Goal: Information Seeking & Learning: Learn about a topic

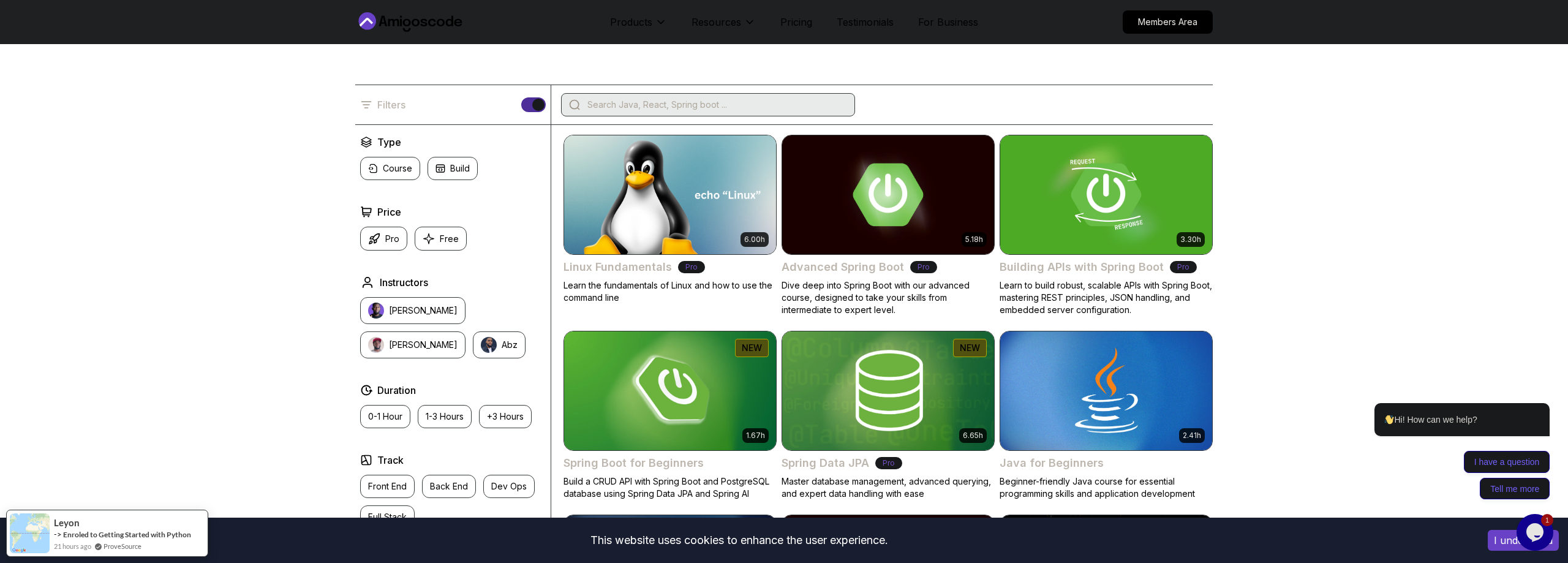
click at [770, 96] on div at bounding box center [708, 104] width 294 height 23
click at [766, 106] on input "search" at bounding box center [716, 104] width 263 height 12
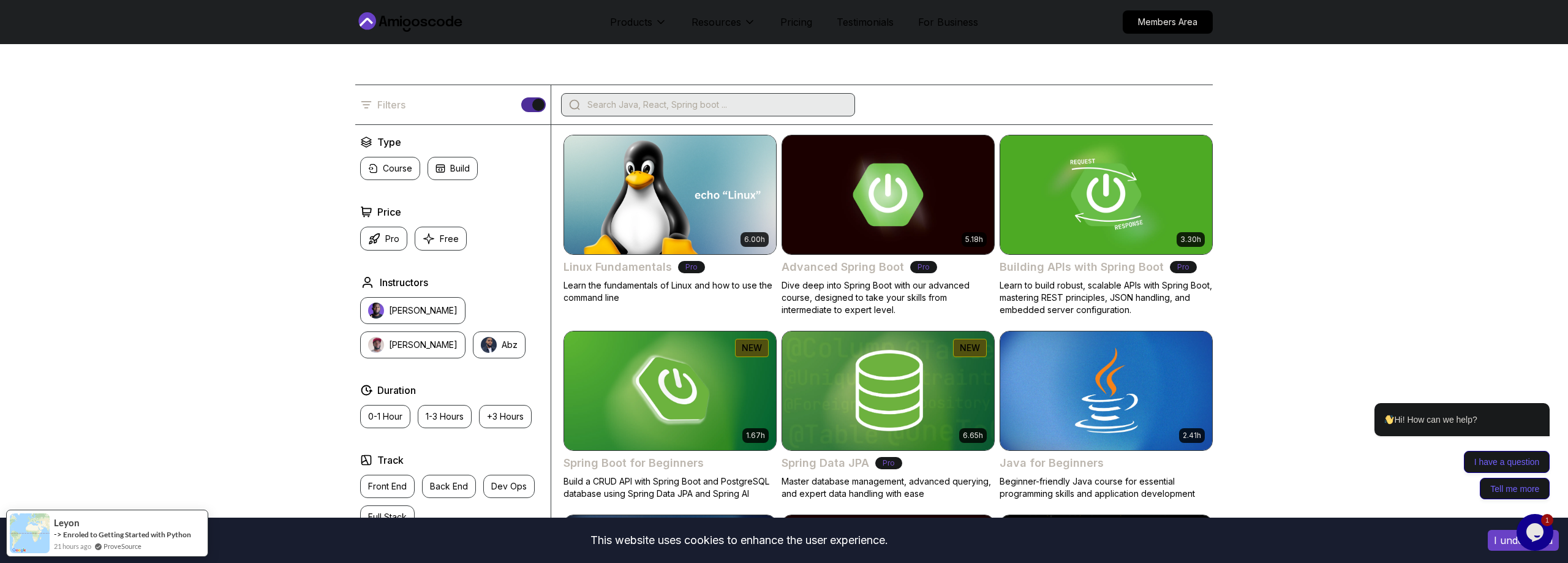
click at [789, 123] on div "Filters" at bounding box center [784, 105] width 857 height 40
click at [789, 98] on input "search" at bounding box center [716, 104] width 263 height 12
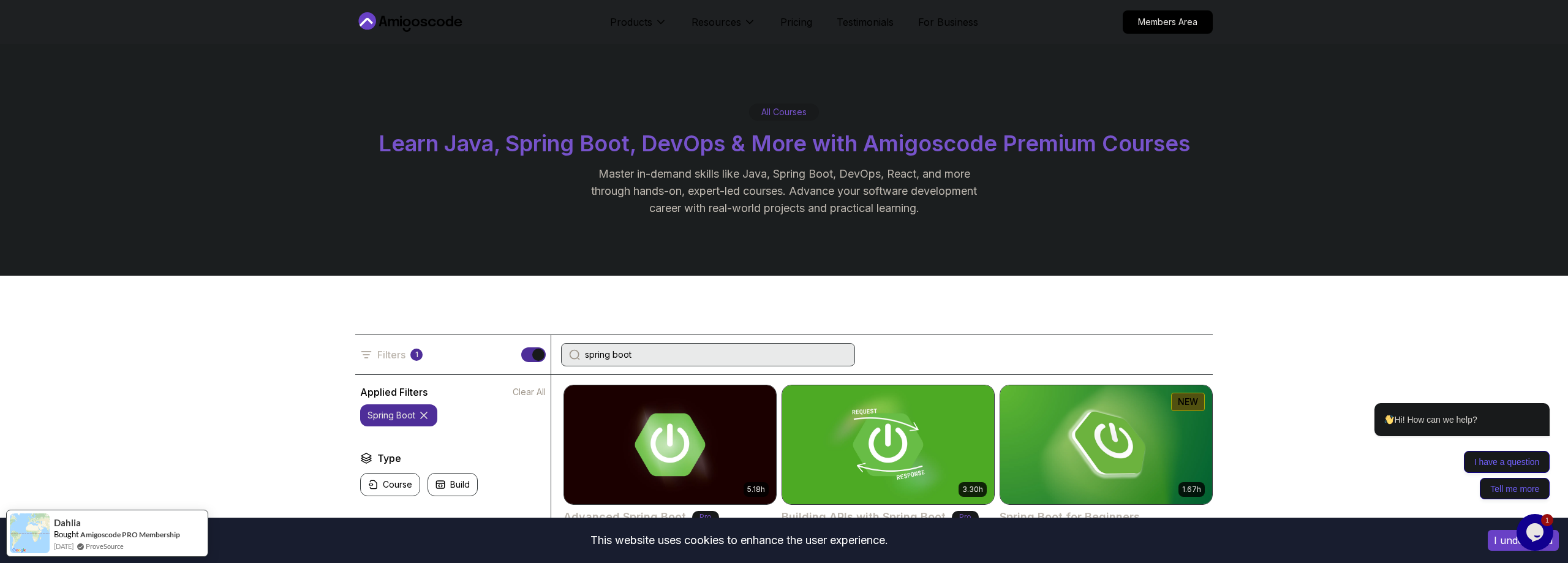
click at [715, 353] on input "spring boot" at bounding box center [716, 355] width 263 height 12
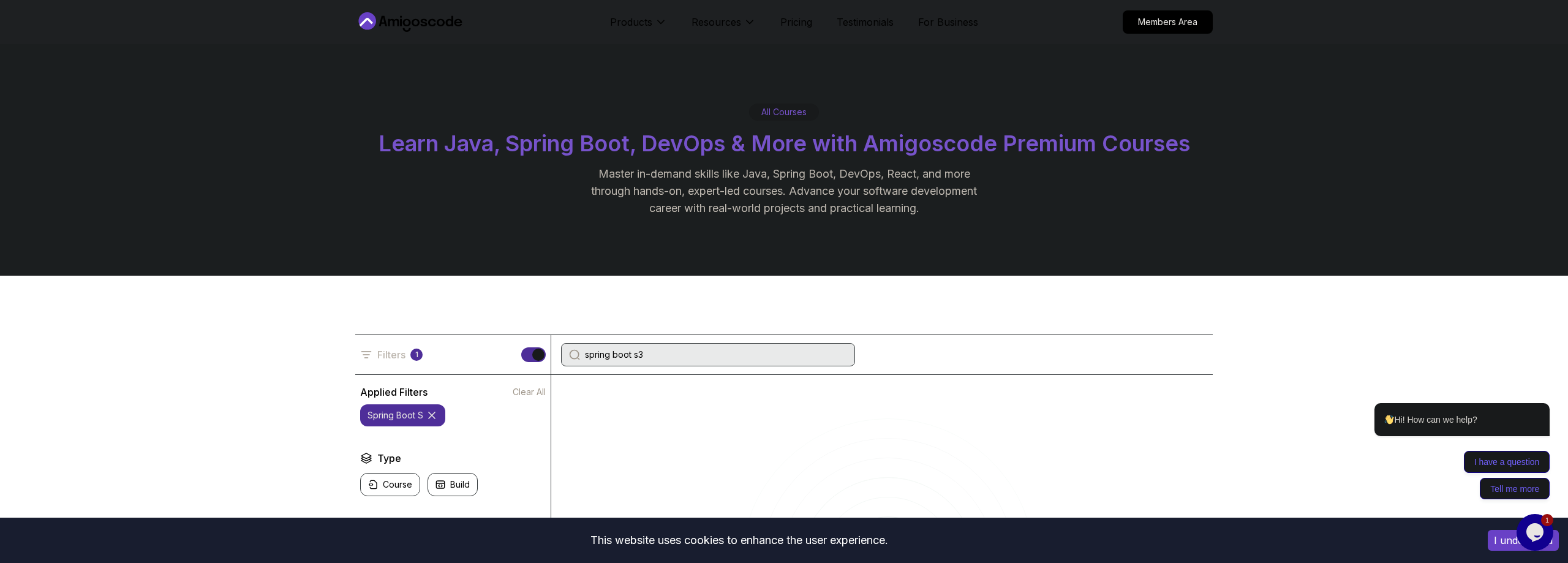
type input "spring boot s3"
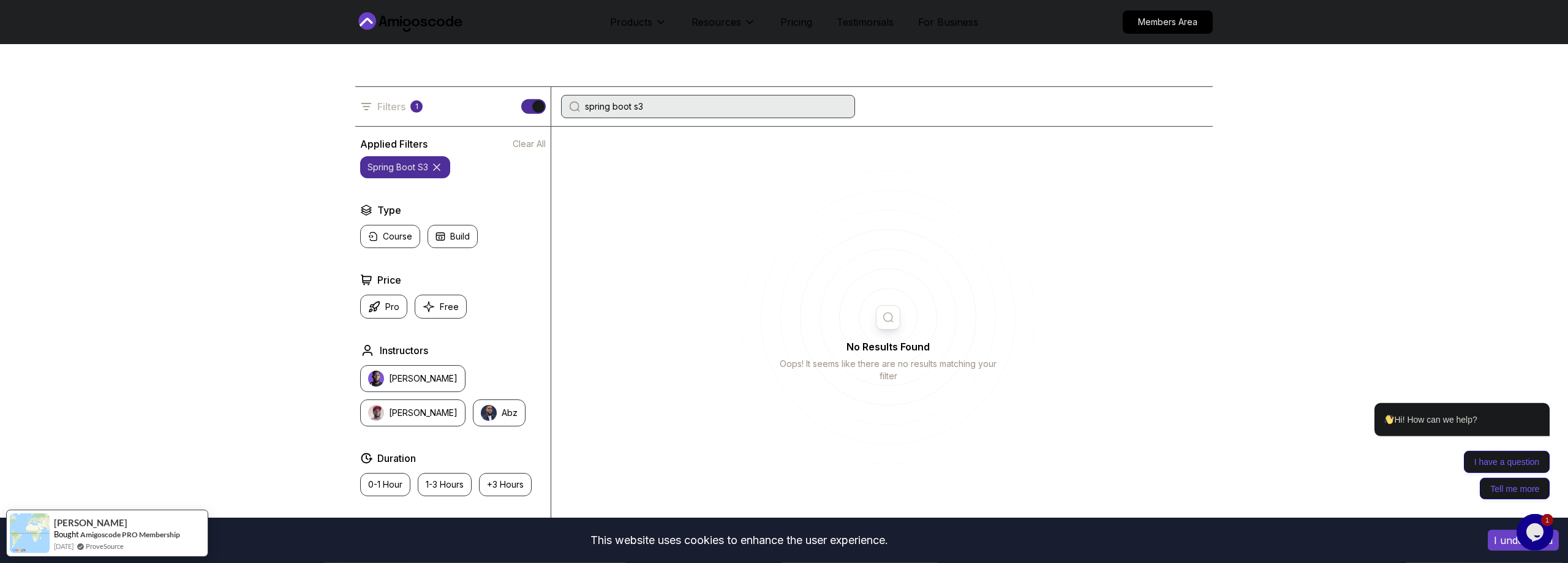
scroll to position [250, 0]
